Goal: Transaction & Acquisition: Download file/media

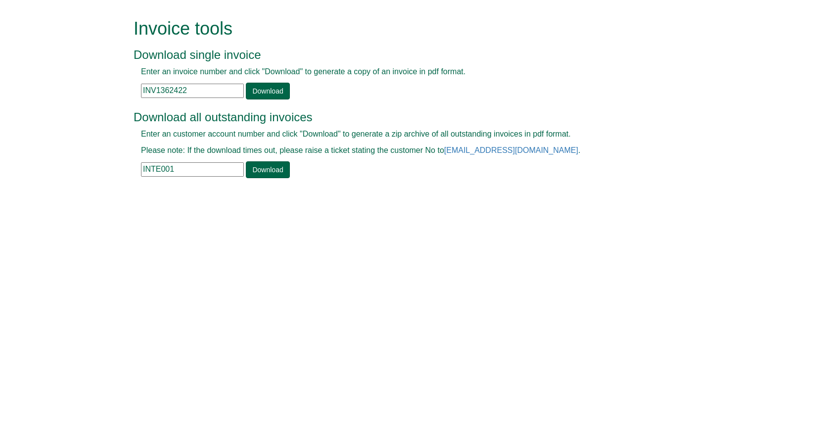
drag, startPoint x: 202, startPoint y: 95, endPoint x: 53, endPoint y: 92, distance: 148.4
click at [54, 92] on form "Invoice tools Download single invoice Enter an invoice number and click "Downlo…" at bounding box center [415, 99] width 831 height 199
paste input "56688"
type input "INV1356688"
click at [260, 90] on link "Download" at bounding box center [268, 91] width 44 height 17
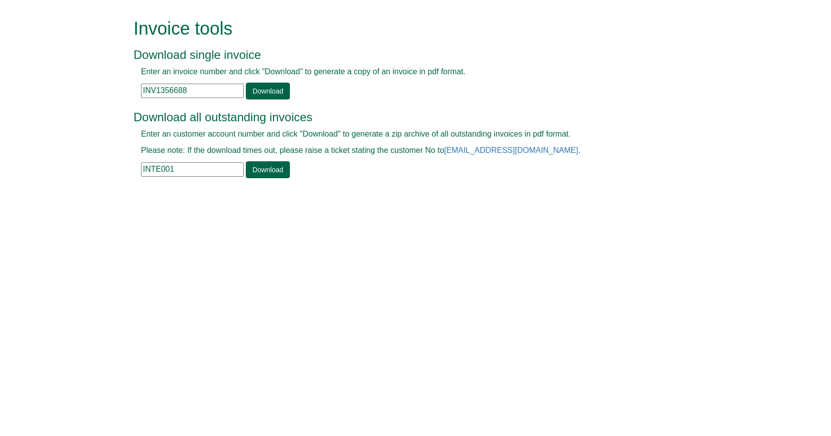
drag, startPoint x: 191, startPoint y: 171, endPoint x: 27, endPoint y: 160, distance: 164.5
click at [47, 160] on form "Invoice tools Download single invoice Enter an invoice number and click "Downlo…" at bounding box center [415, 99] width 831 height 199
paste input "BIO24"
type input "BIO24"
click at [275, 178] on div "Download all outstanding invoices Enter an customer account number and click "D…" at bounding box center [405, 140] width 542 height 78
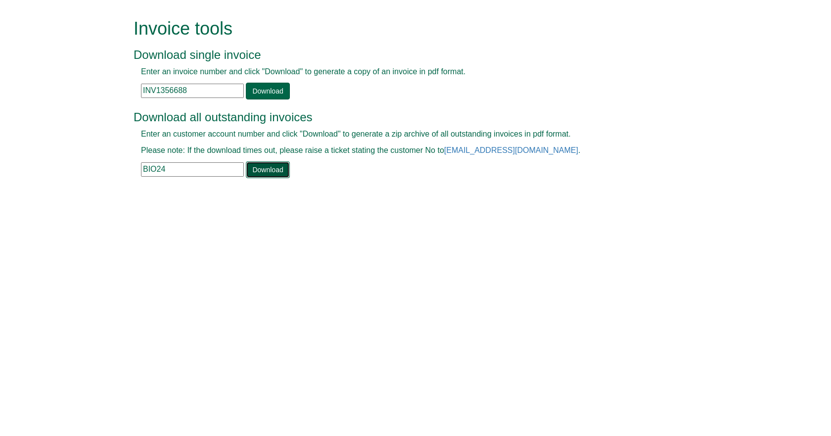
click at [273, 172] on link "Download" at bounding box center [268, 169] width 44 height 17
